Goal: Task Accomplishment & Management: Complete application form

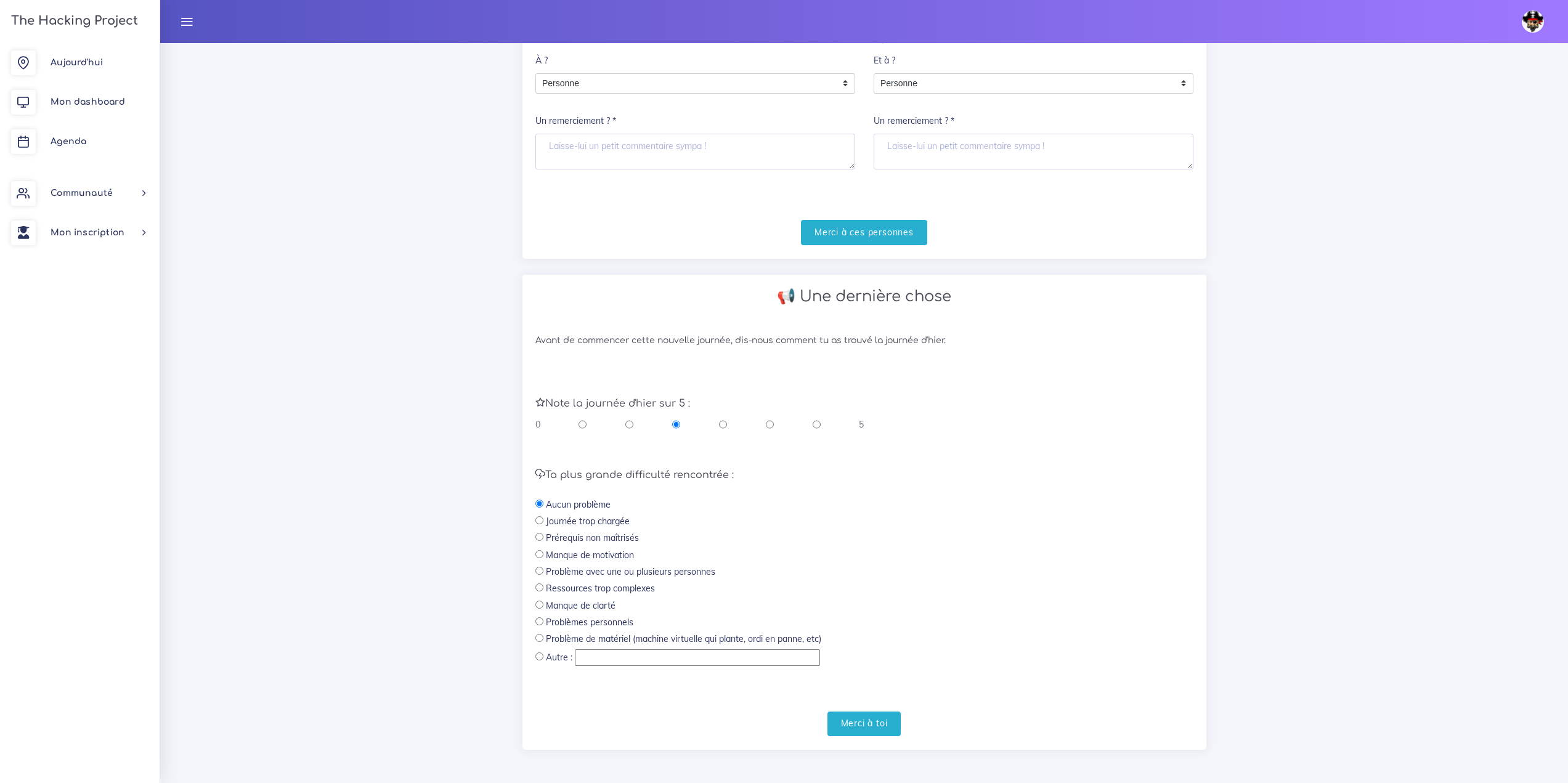
scroll to position [177, 0]
click at [536, 619] on input "radio" at bounding box center [540, 619] width 8 height 8
radio input "true"
click at [880, 727] on input "Merci à toi" at bounding box center [865, 722] width 74 height 25
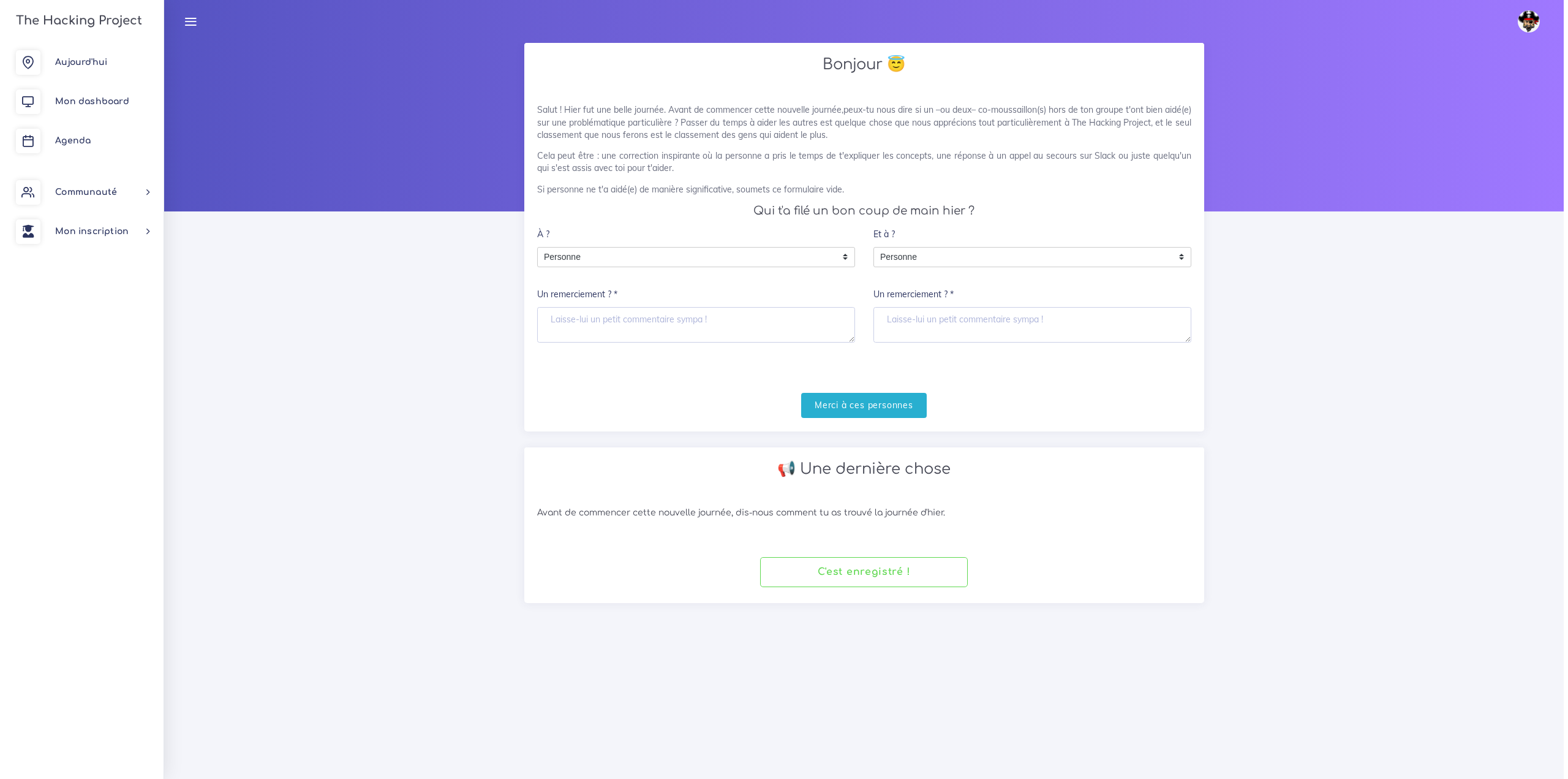
scroll to position [0, 0]
click at [57, 130] on link "Agenda" at bounding box center [79, 141] width 159 height 39
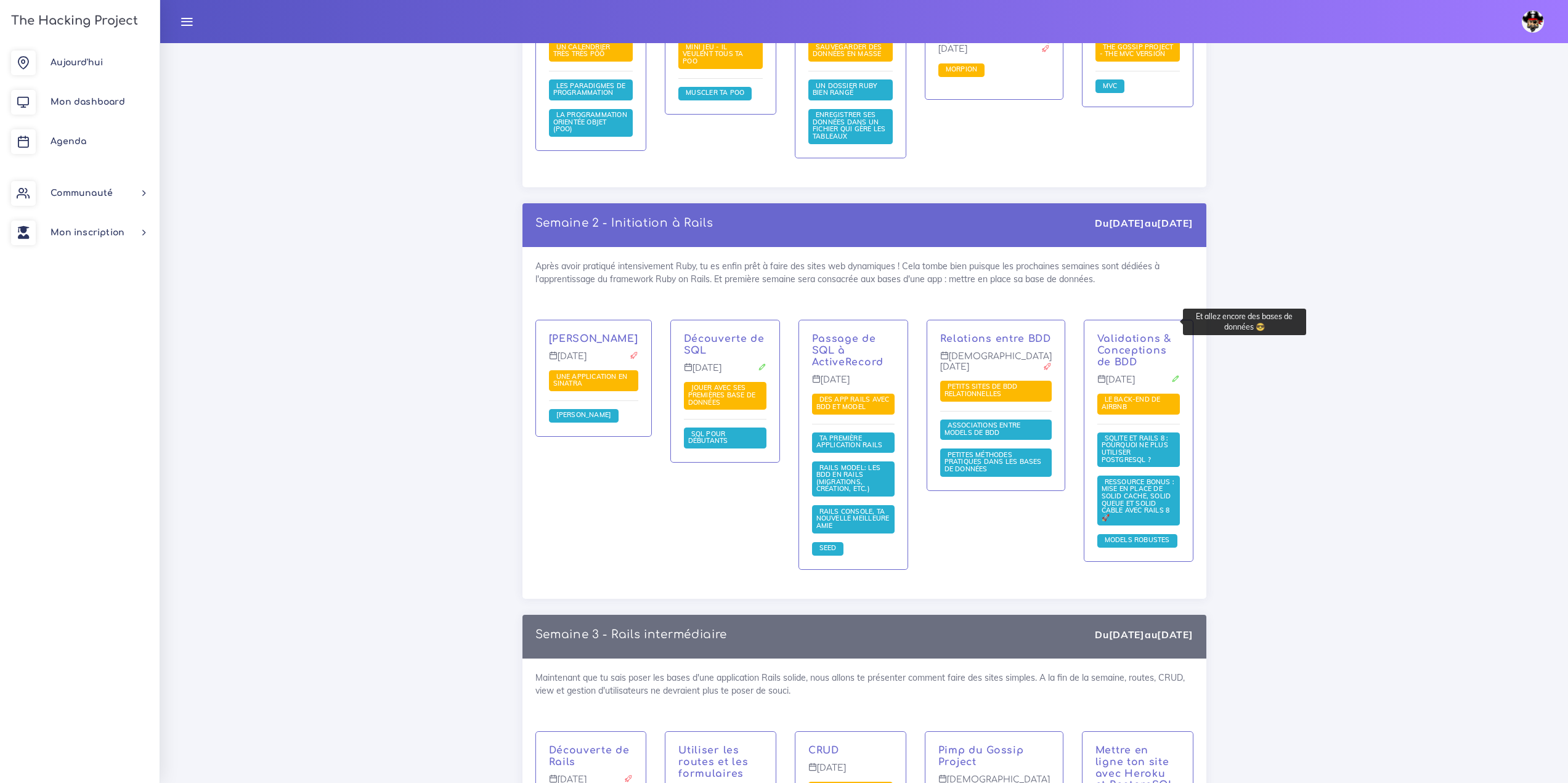
scroll to position [1971, 0]
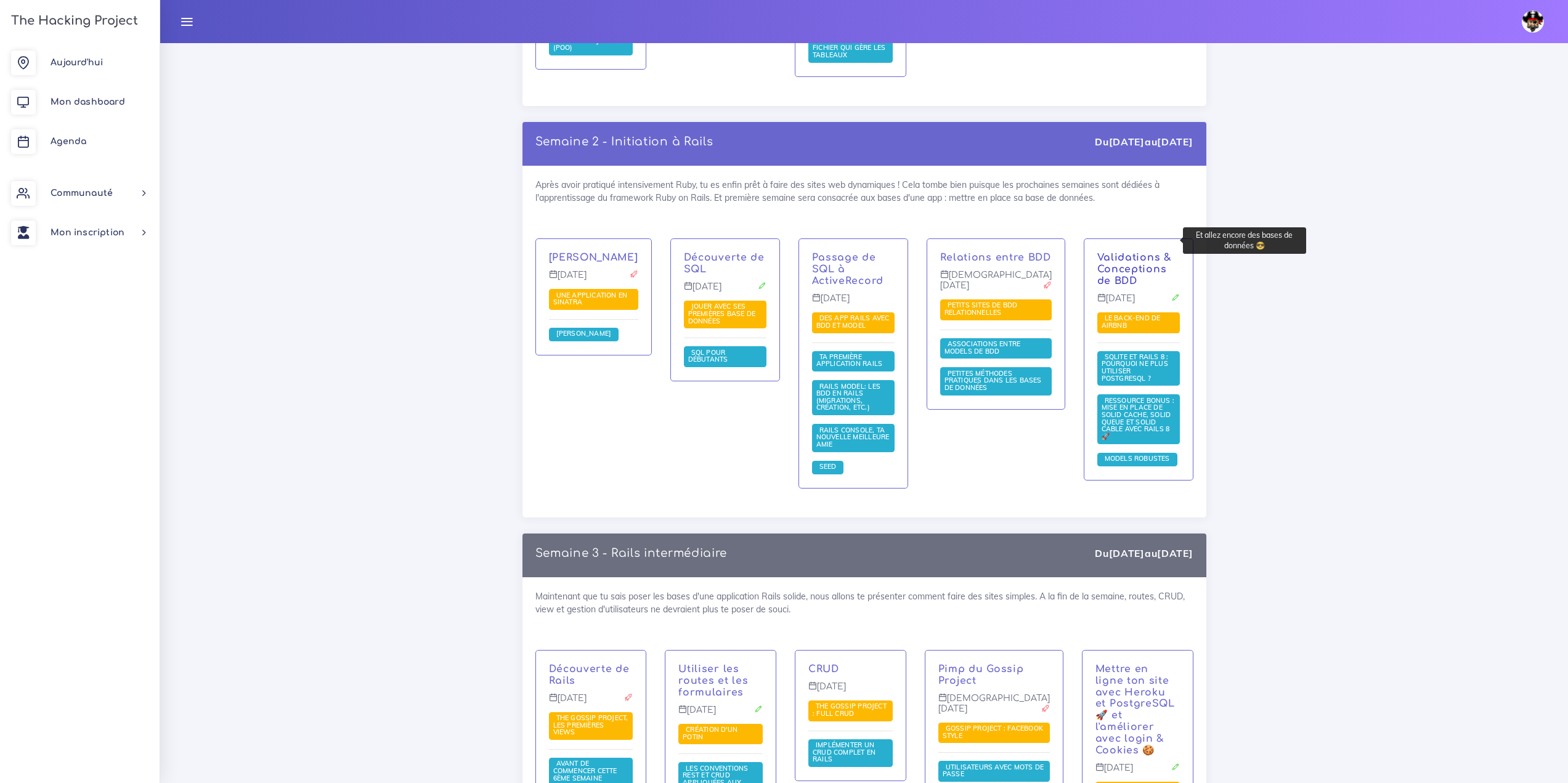
click at [1137, 252] on link "Validations & Conceptions de BDD" at bounding box center [1135, 269] width 74 height 35
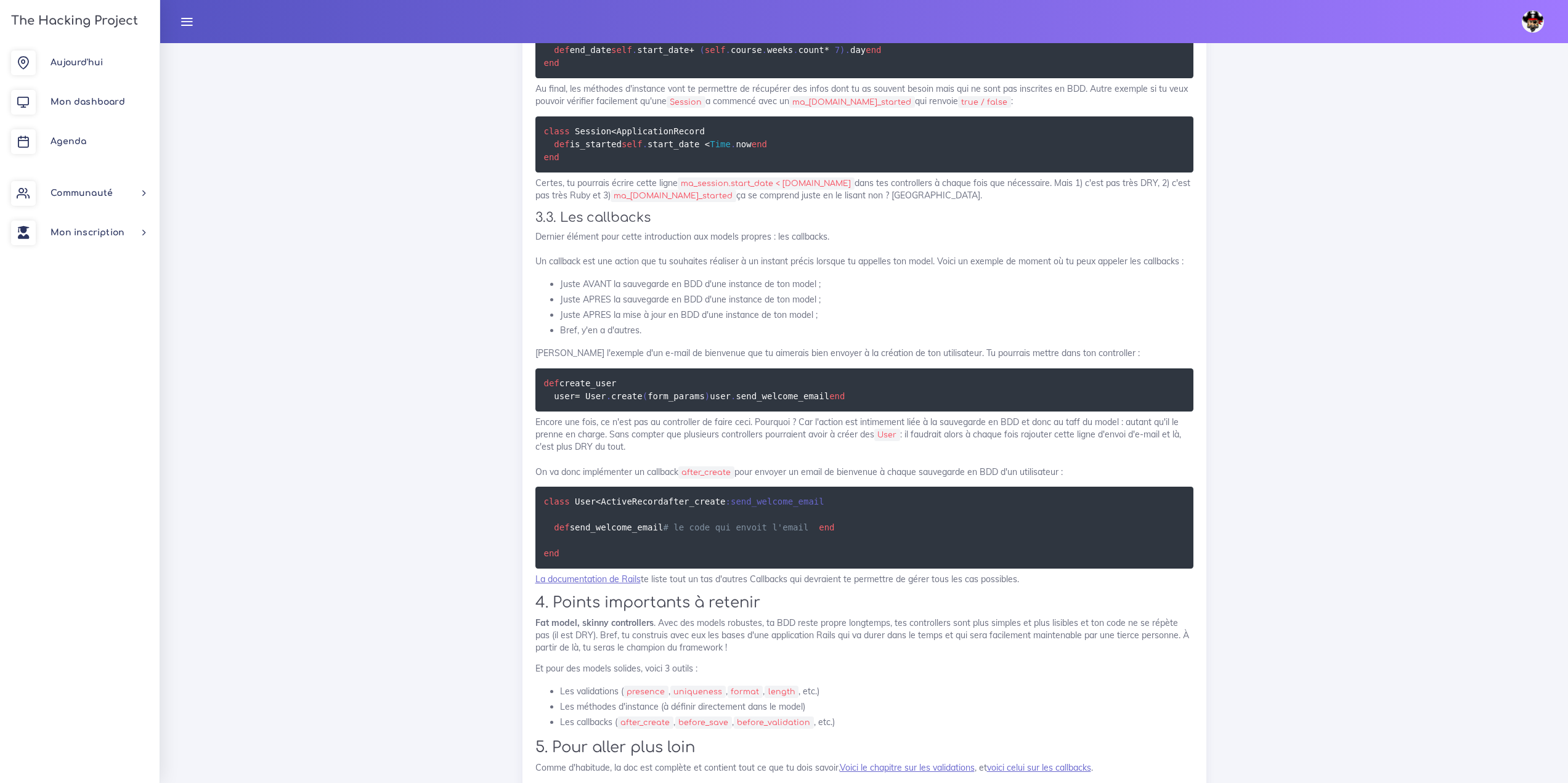
drag, startPoint x: 701, startPoint y: 408, endPoint x: 707, endPoint y: 416, distance: 10.0
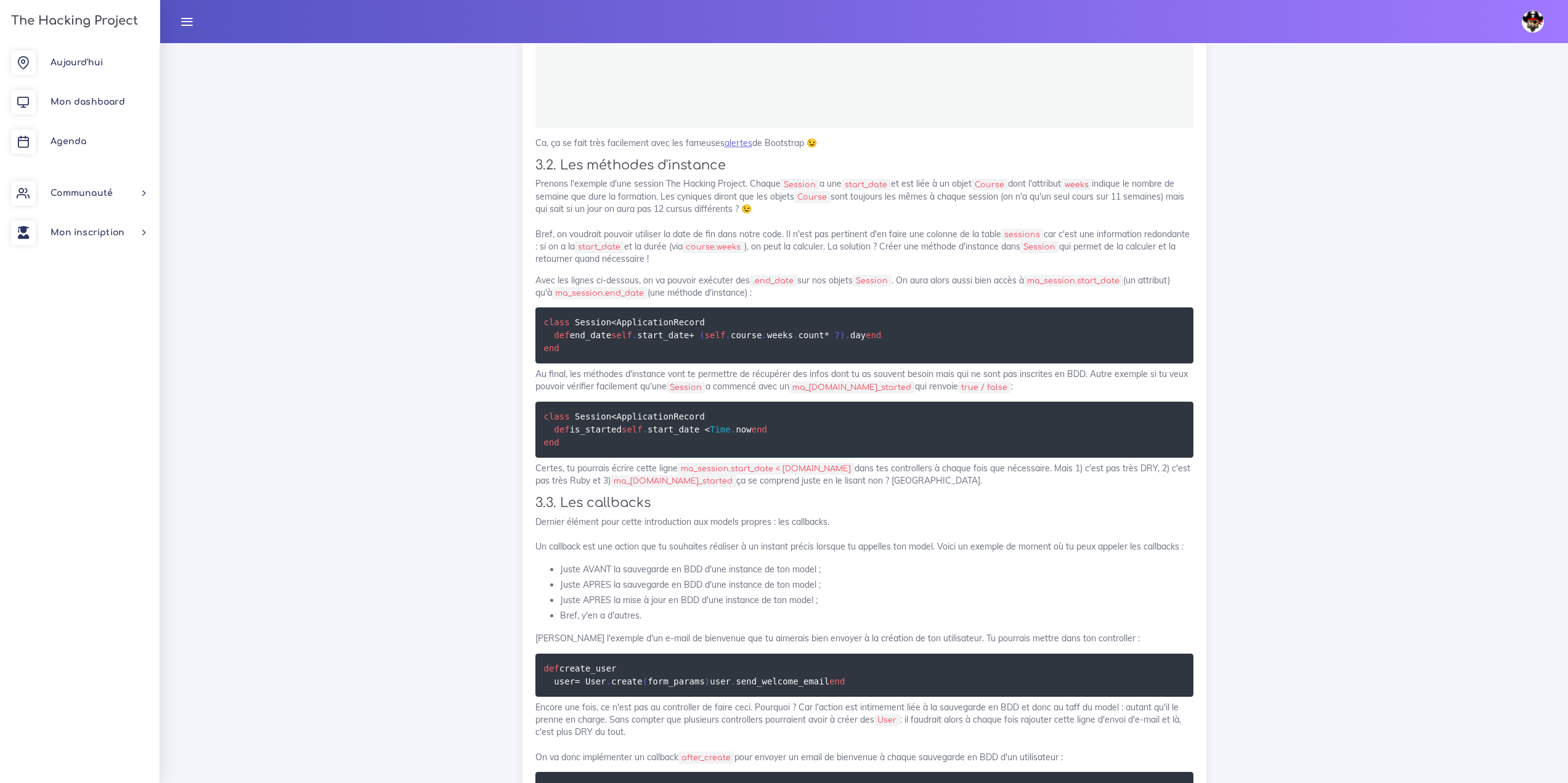
scroll to position [7803, 0]
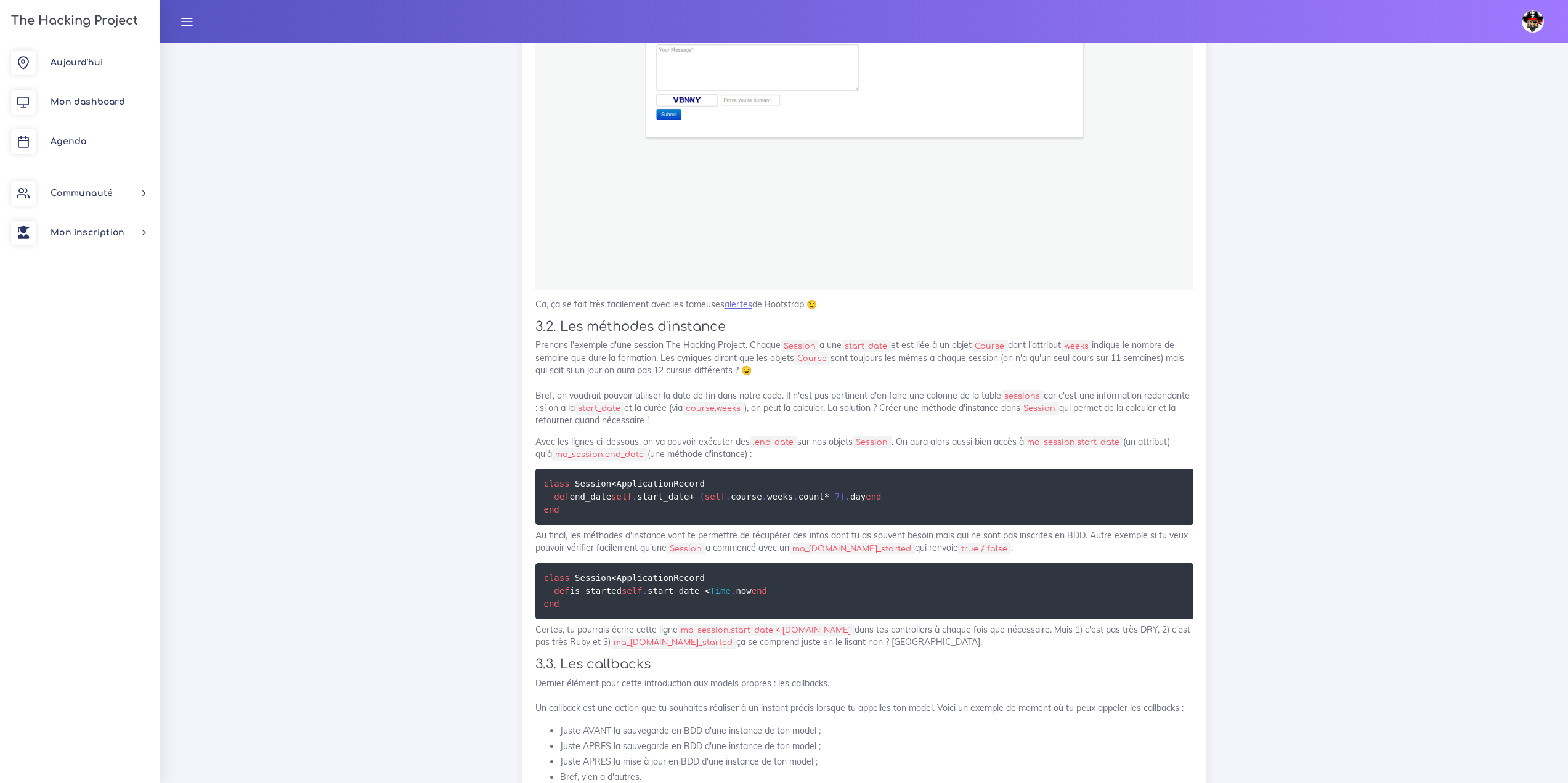
drag, startPoint x: 685, startPoint y: 286, endPoint x: 879, endPoint y: 310, distance: 195.5
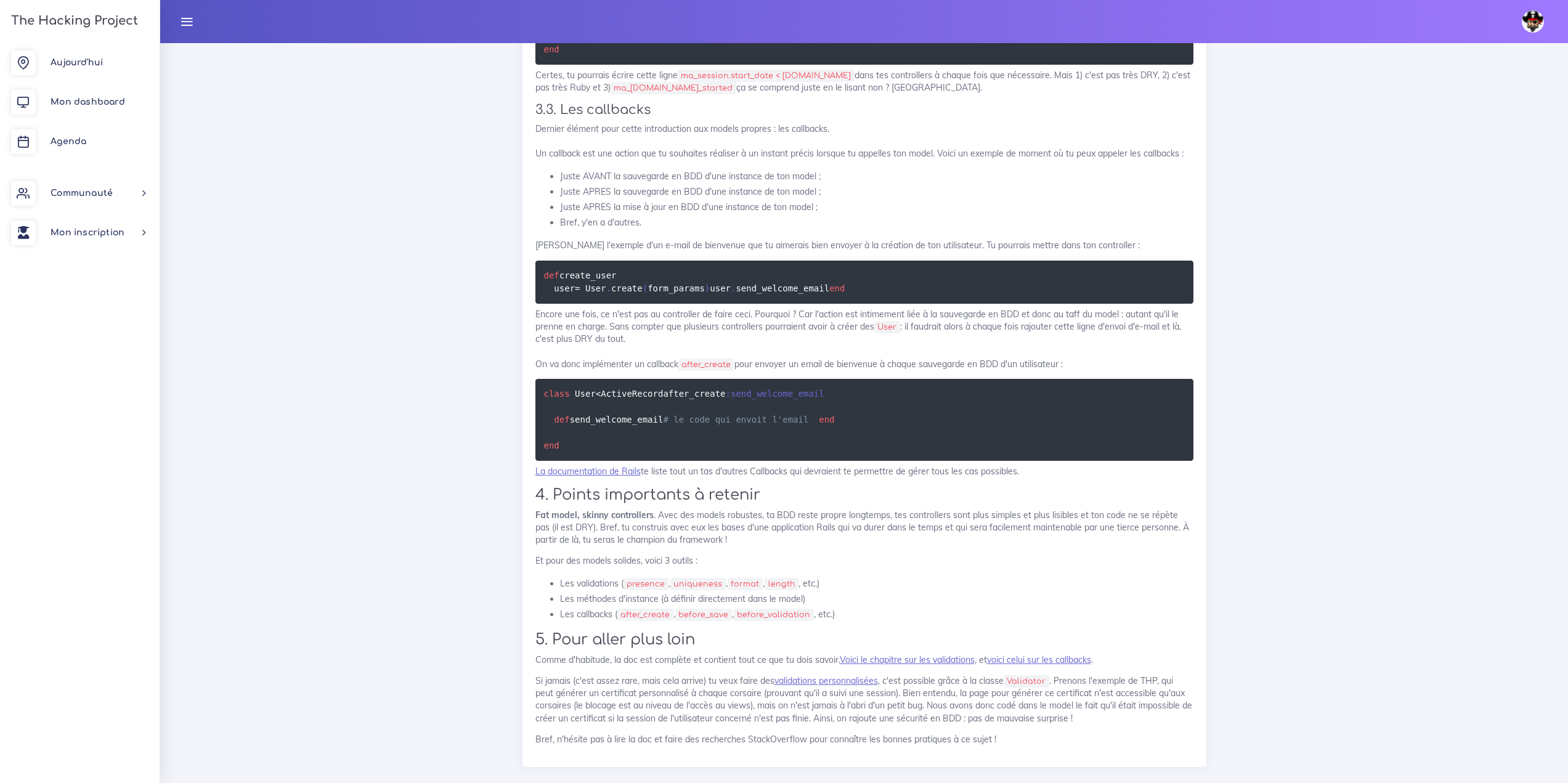
drag, startPoint x: 1410, startPoint y: 333, endPoint x: 1363, endPoint y: 320, distance: 48.8
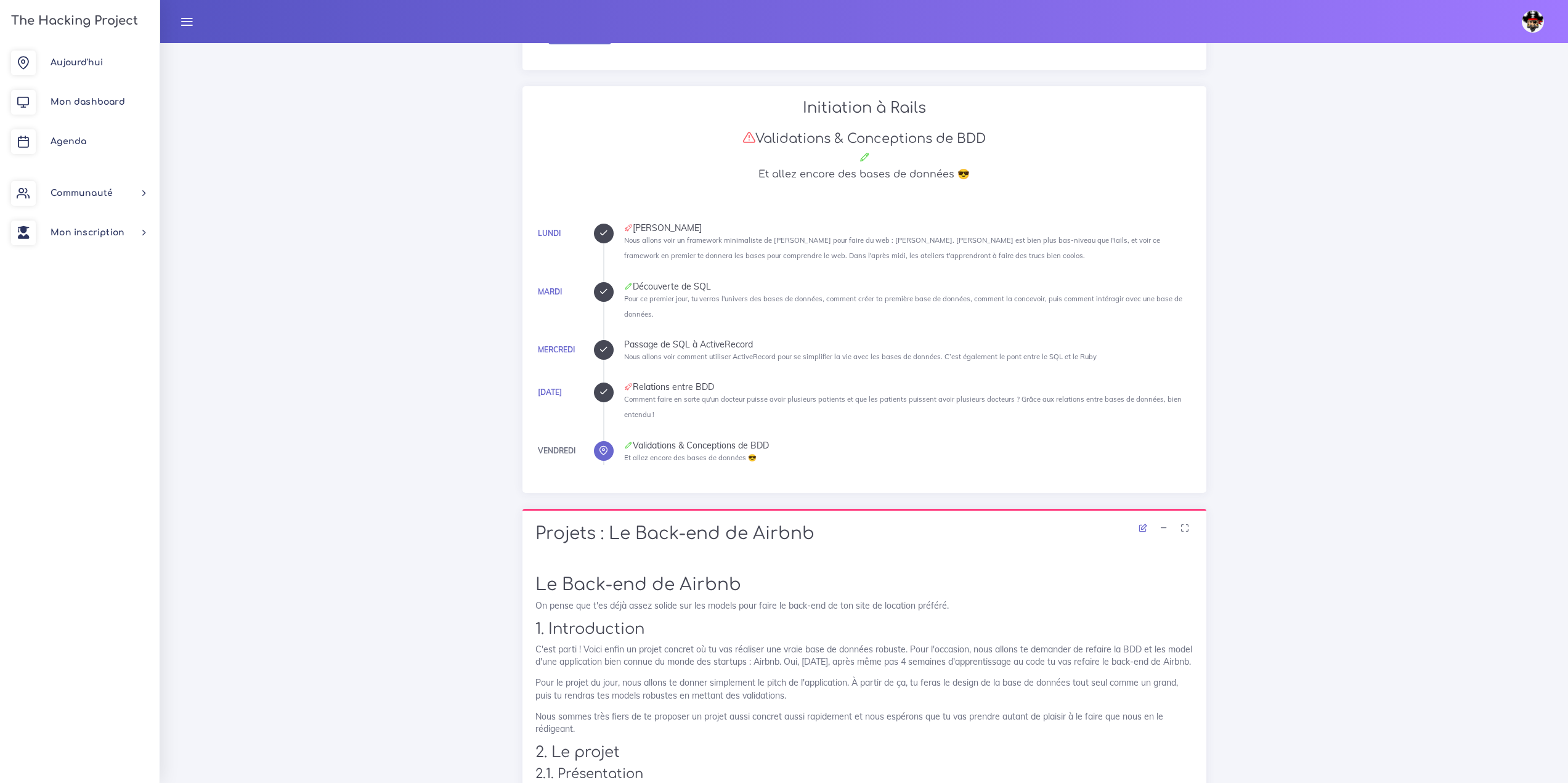
scroll to position [308, 0]
